Goal: Task Accomplishment & Management: Manage account settings

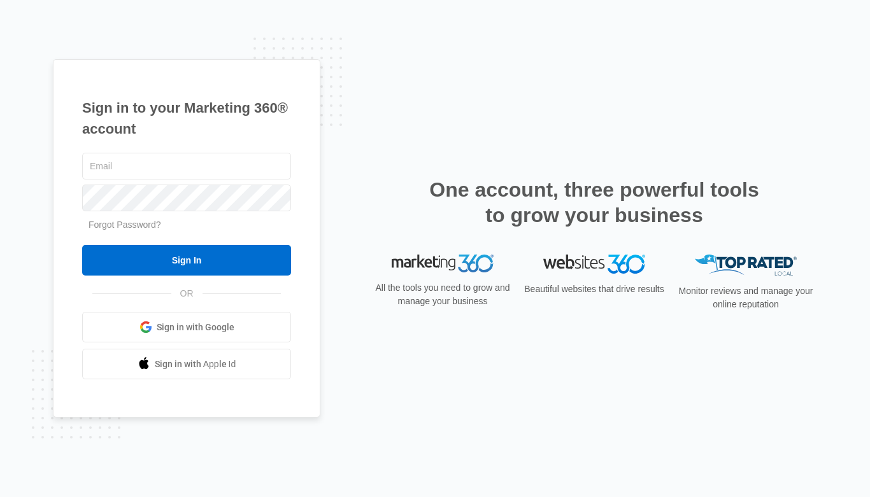
type input "[PERSON_NAME][EMAIL_ADDRESS][DOMAIN_NAME]"
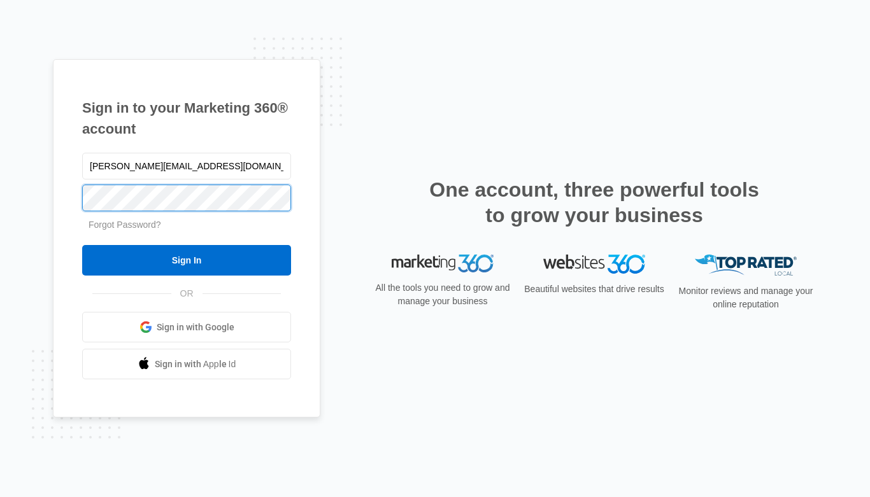
click at [187, 260] on input "Sign In" at bounding box center [186, 260] width 209 height 31
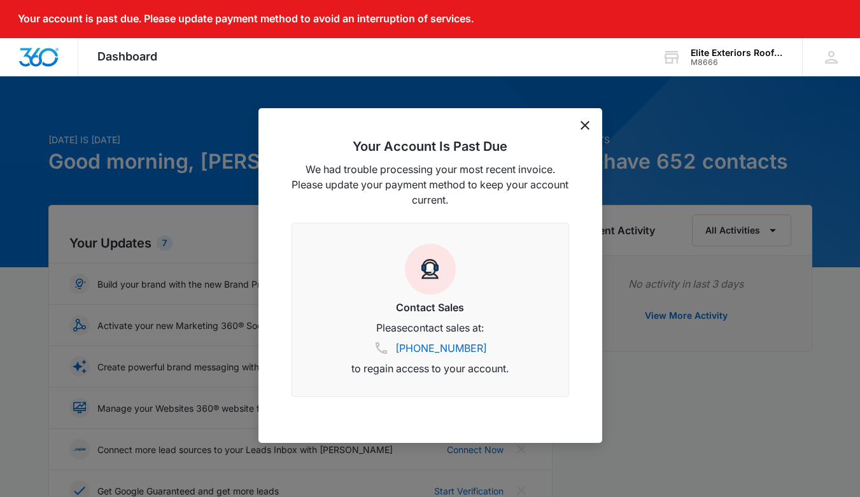
click at [581, 124] on icon "dismiss this dialog" at bounding box center [585, 125] width 9 height 9
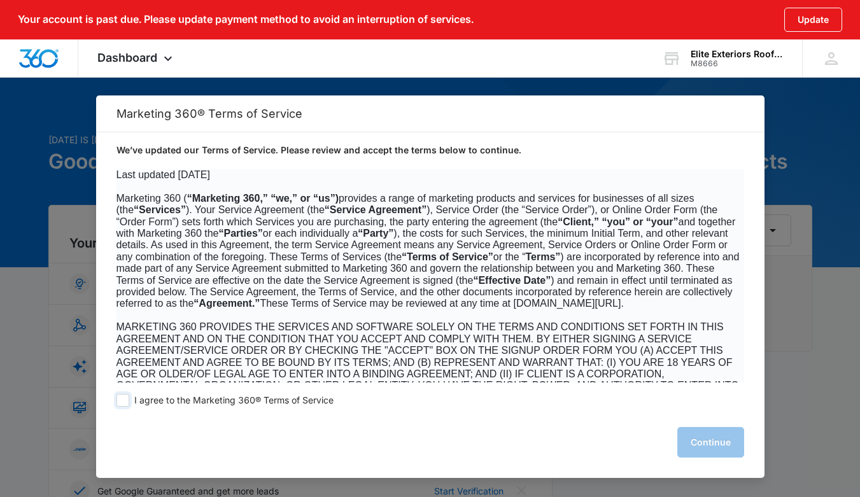
click at [120, 399] on span at bounding box center [123, 400] width 13 height 13
click at [120, 399] on input "I agree to the Marketing 360® Terms of Service" at bounding box center [123, 400] width 13 height 13
checkbox input "true"
click at [714, 442] on button "Continue" at bounding box center [710, 442] width 67 height 31
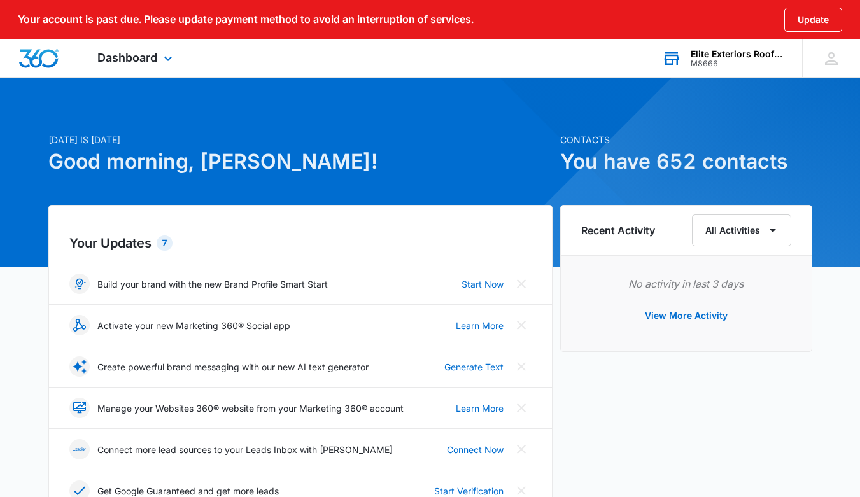
click at [710, 54] on div "Elite Exteriors Roofing and Restoration" at bounding box center [737, 54] width 93 height 10
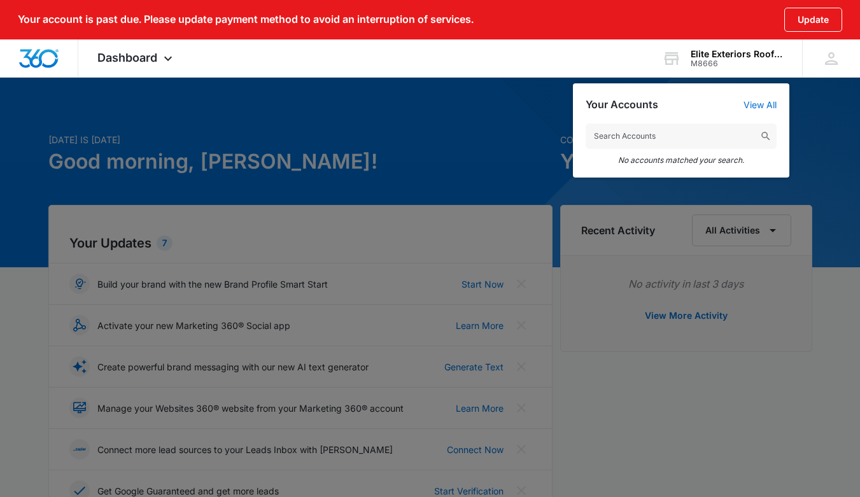
click at [456, 142] on div at bounding box center [430, 248] width 860 height 497
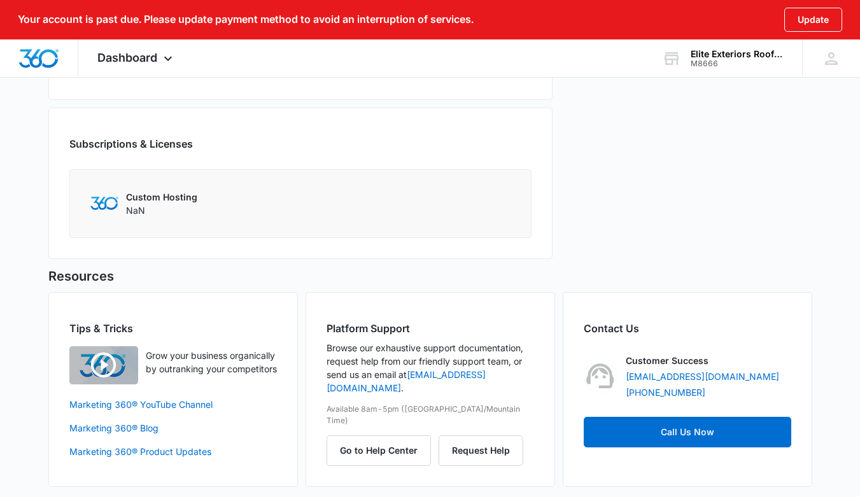
scroll to position [600, 0]
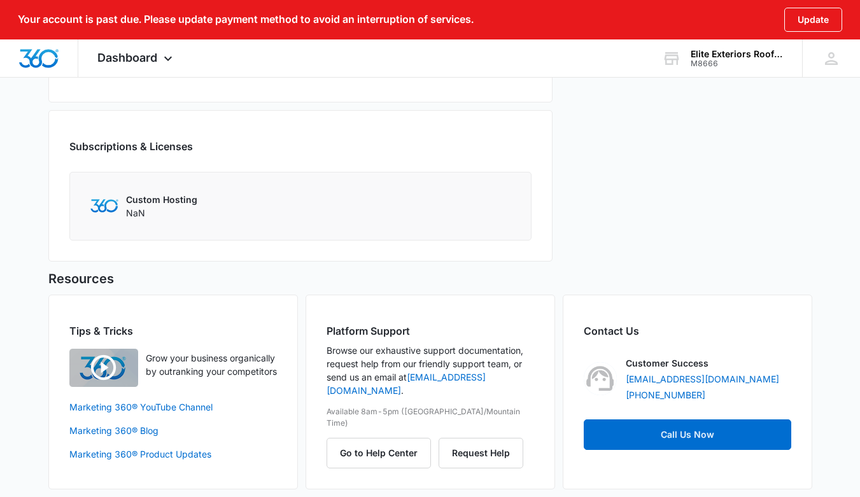
click at [99, 209] on img at bounding box center [104, 205] width 28 height 13
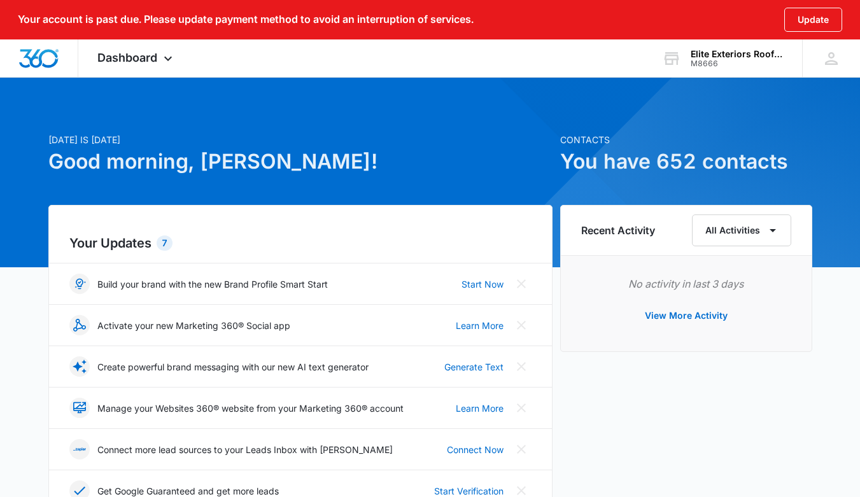
scroll to position [0, 0]
click at [159, 53] on div "Dashboard Apps Reputation Forms CRM Email Social Content Ads Intelligence Files…" at bounding box center [136, 58] width 117 height 38
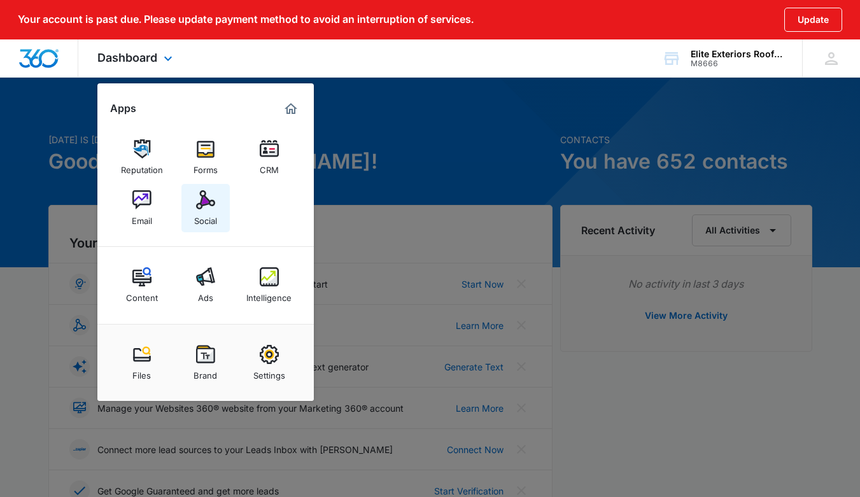
click at [201, 212] on div "Social" at bounding box center [205, 217] width 23 height 17
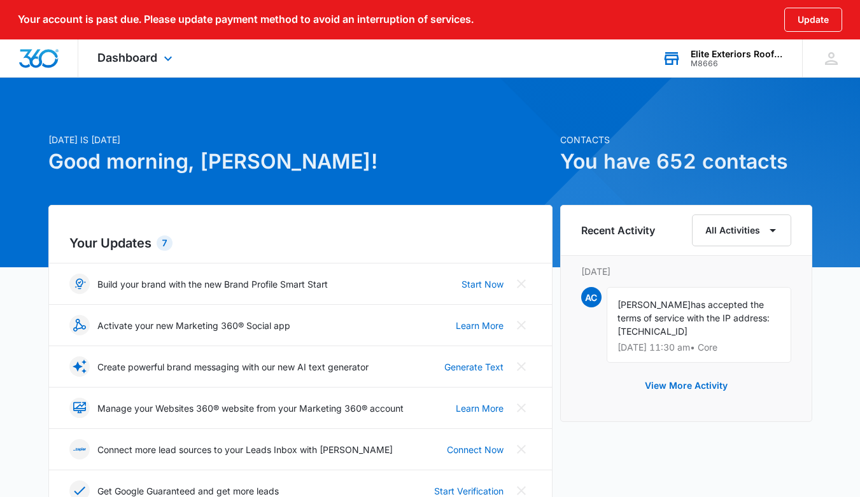
click at [672, 55] on icon at bounding box center [672, 59] width 15 height 10
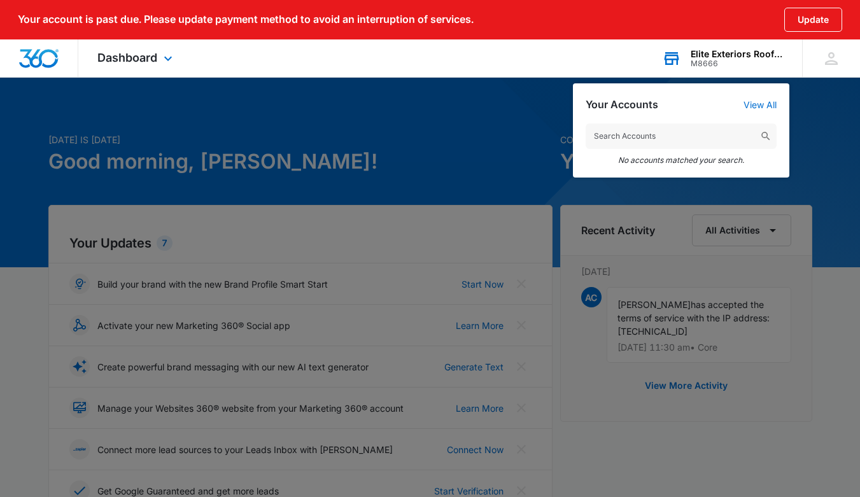
click at [704, 57] on div "Elite Exteriors Roofing and Restoration" at bounding box center [737, 54] width 93 height 10
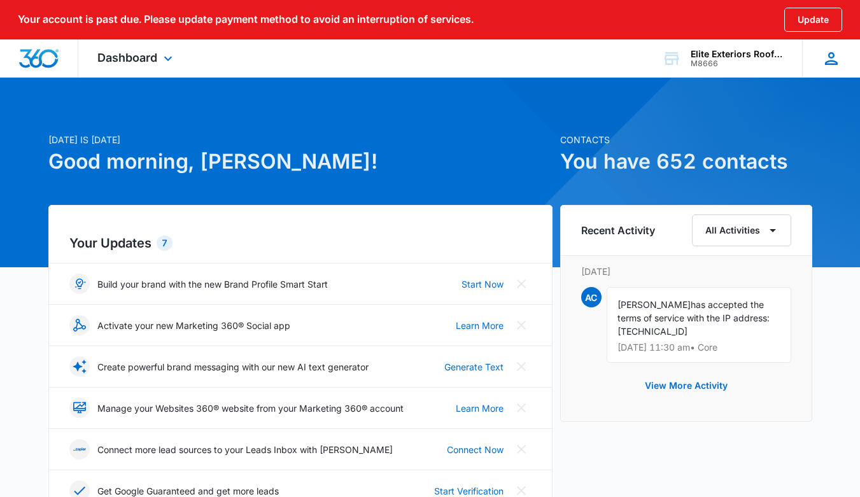
click at [842, 62] on div "AC Aaron Campbell aaron.eliteexteriors@gmail.com My Profile Notifications Suppo…" at bounding box center [831, 58] width 58 height 38
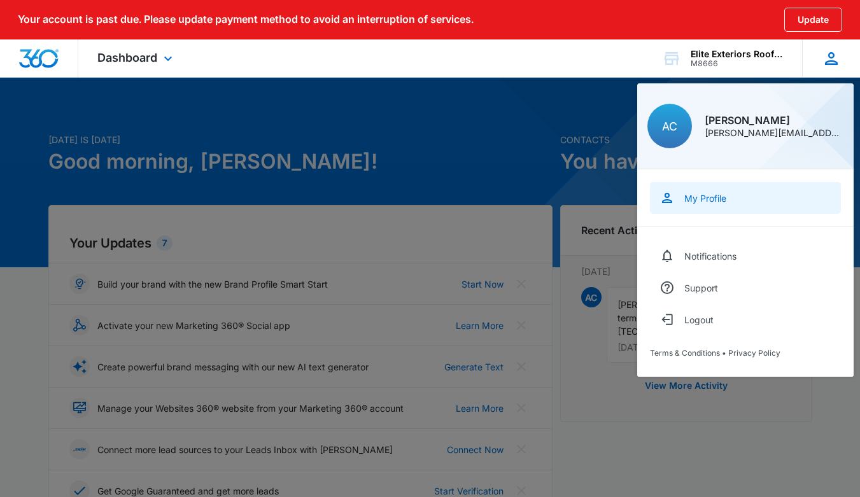
click at [707, 200] on div "My Profile" at bounding box center [705, 198] width 42 height 11
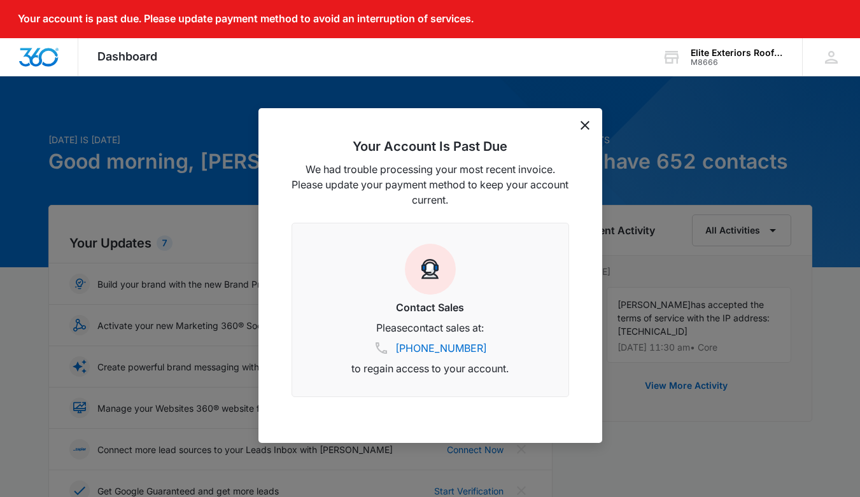
click at [582, 131] on div "Your Account Is Past Due We had trouble processing your most recent invoice. Pl…" at bounding box center [431, 275] width 344 height 335
click at [583, 125] on icon "dismiss this dialog" at bounding box center [585, 125] width 9 height 9
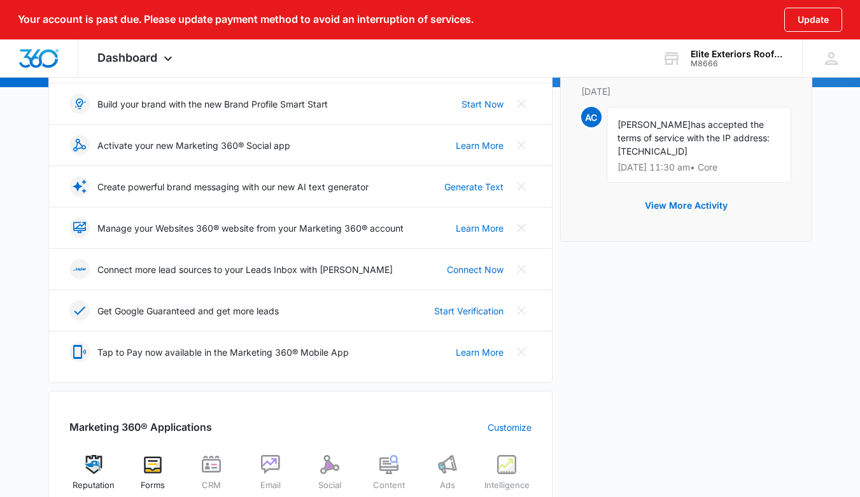
scroll to position [191, 0]
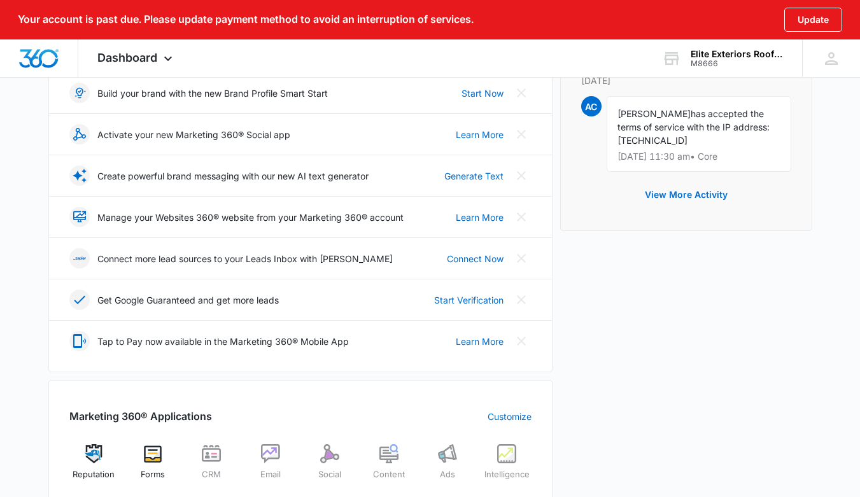
click at [294, 219] on p "Manage your Websites 360® website from your Marketing 360® account" at bounding box center [250, 217] width 306 height 13
click at [82, 216] on icon at bounding box center [79, 258] width 13 height 87
click at [465, 216] on link "Learn More" at bounding box center [480, 217] width 48 height 13
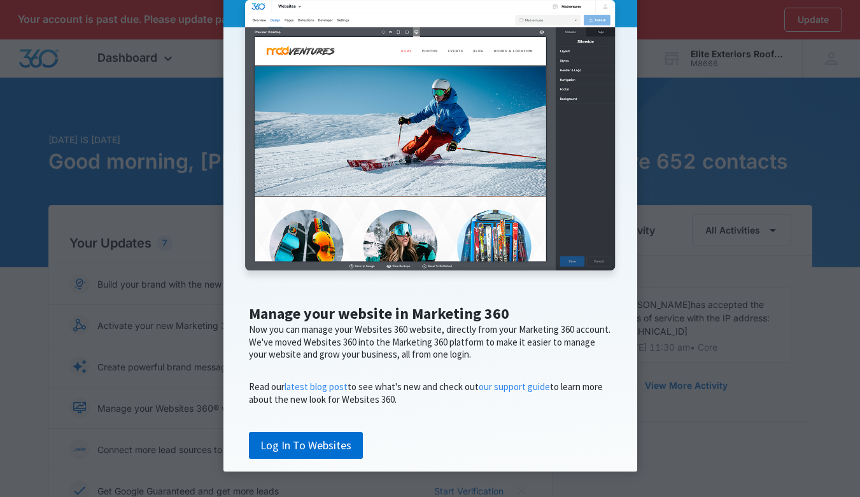
scroll to position [156, 0]
click at [306, 441] on link "Log In To Websites" at bounding box center [306, 445] width 114 height 27
